Goal: Task Accomplishment & Management: Use online tool/utility

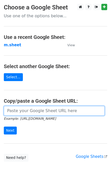
click at [16, 113] on input "url" at bounding box center [54, 111] width 101 height 10
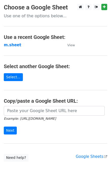
click at [46, 123] on form "Example: https://docs.google.com/spreadsheets/d/abc/edit Next" at bounding box center [56, 120] width 104 height 29
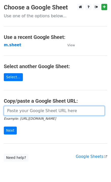
drag, startPoint x: 33, startPoint y: 112, endPoint x: 34, endPoint y: 116, distance: 4.4
click at [33, 112] on input "url" at bounding box center [54, 111] width 101 height 10
type input "https://docs.google.com/spreadsheets/d/1NSPy5y9XraHPasg8dEzu-ngu0Ro3lXZEEAXZcNX…"
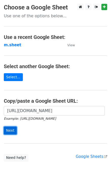
click at [11, 130] on input "Next" at bounding box center [10, 131] width 13 height 8
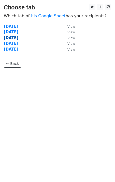
click at [16, 37] on strong "[DATE]" at bounding box center [11, 38] width 15 height 5
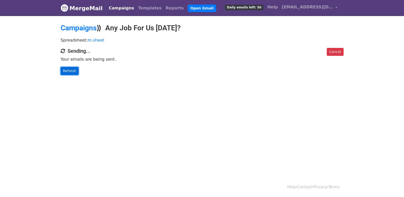
click at [68, 70] on link "Refresh" at bounding box center [70, 71] width 18 height 8
click at [66, 73] on link "Refresh" at bounding box center [70, 71] width 18 height 8
